Goal: Transaction & Acquisition: Download file/media

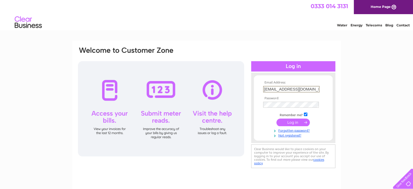
click at [294, 122] on input "submit" at bounding box center [292, 122] width 33 height 8
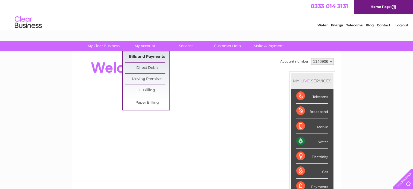
click at [144, 57] on link "Bills and Payments" at bounding box center [147, 56] width 45 height 11
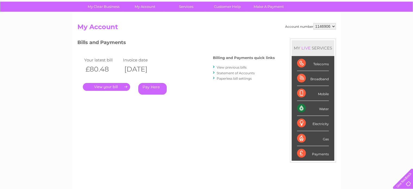
scroll to position [27, 0]
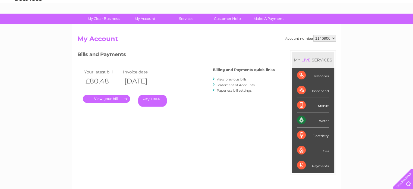
click at [239, 79] on link "View previous bills" at bounding box center [232, 79] width 30 height 4
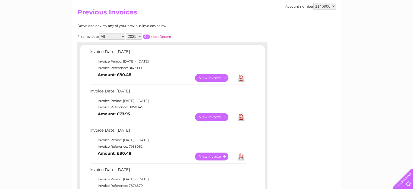
scroll to position [54, 0]
click at [240, 77] on link "Download" at bounding box center [240, 77] width 7 height 8
